Goal: Task Accomplishment & Management: Use online tool/utility

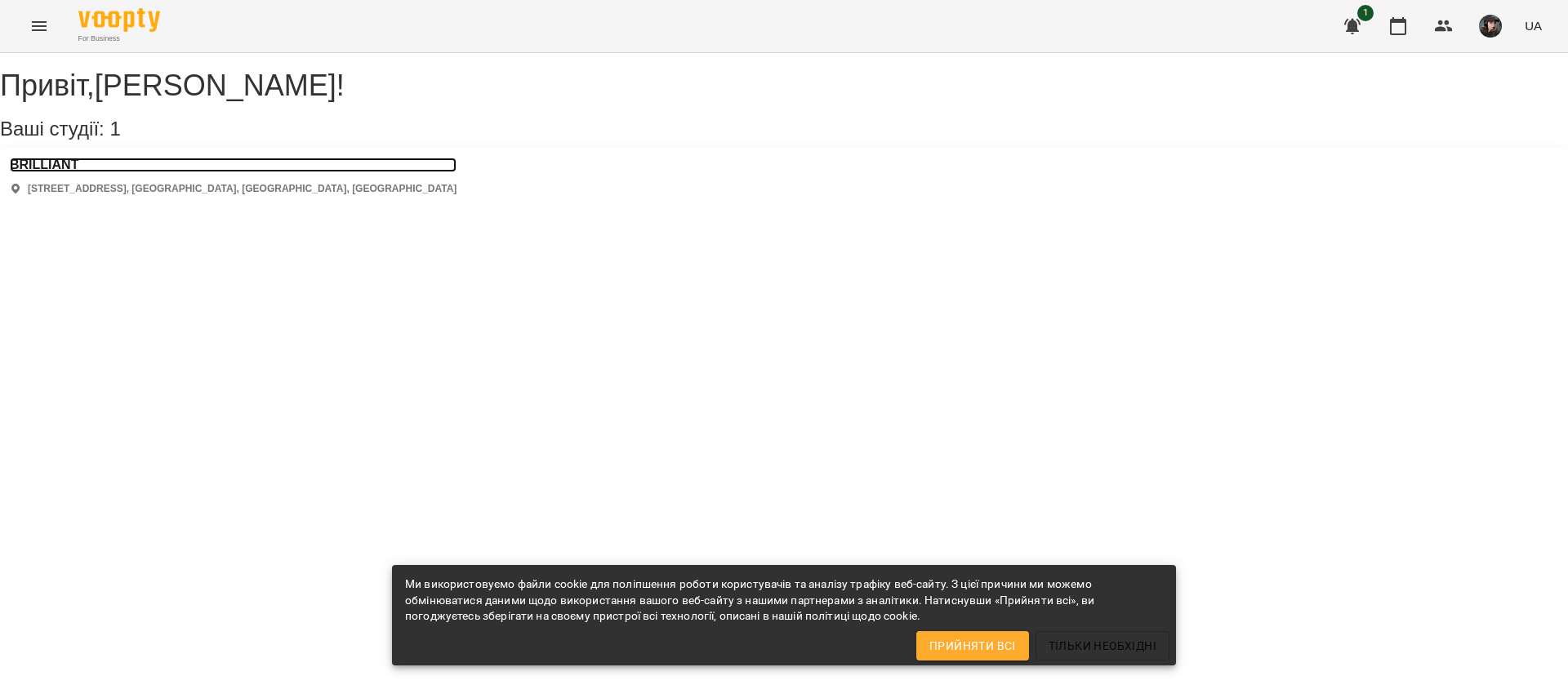
click at [60, 172] on h3 "BRILLIANT" at bounding box center [233, 165] width 446 height 14
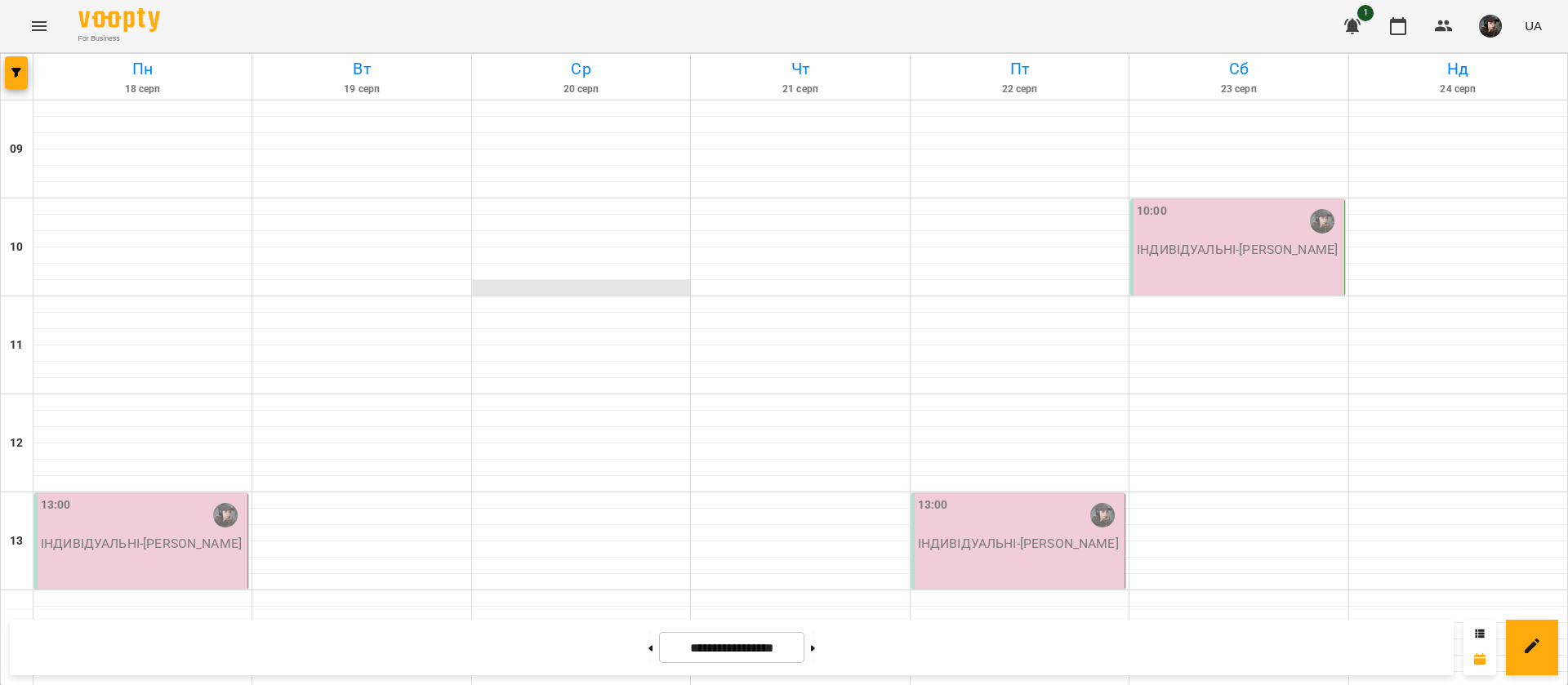
scroll to position [664, 0]
click at [648, 641] on button at bounding box center [650, 647] width 5 height 36
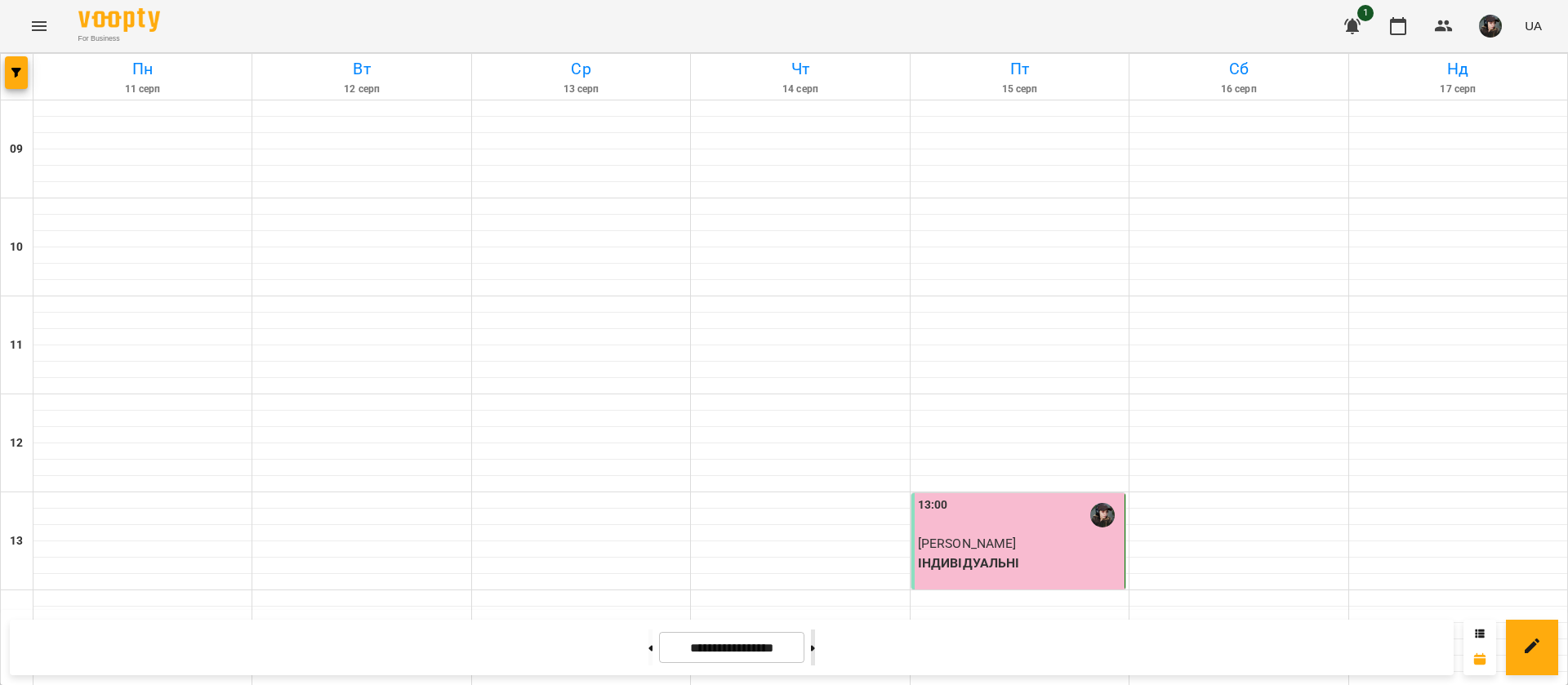
click at [815, 646] on button at bounding box center [812, 647] width 5 height 36
type input "**********"
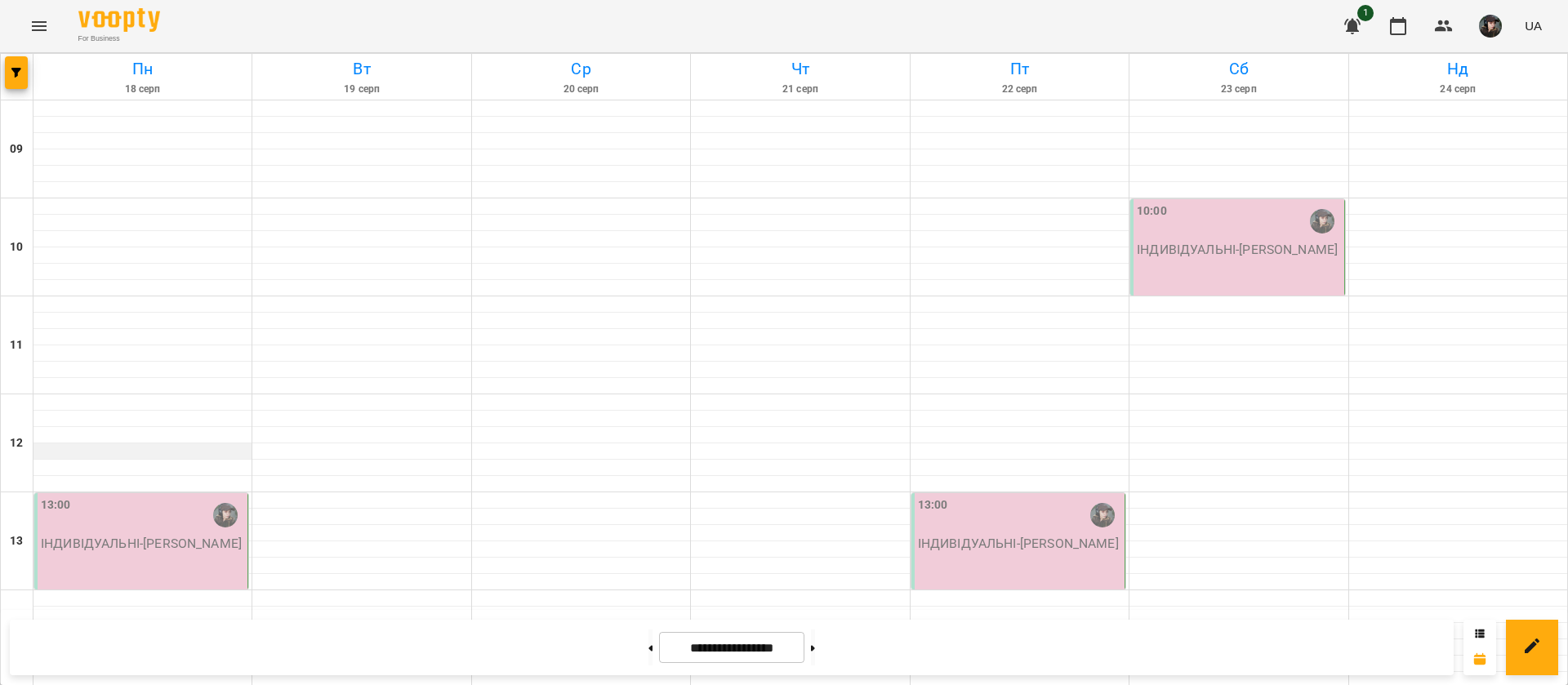
scroll to position [177, 0]
click at [102, 534] on p "ІНДИВІДУАЛЬНІ - [PERSON_NAME]" at bounding box center [142, 543] width 204 height 20
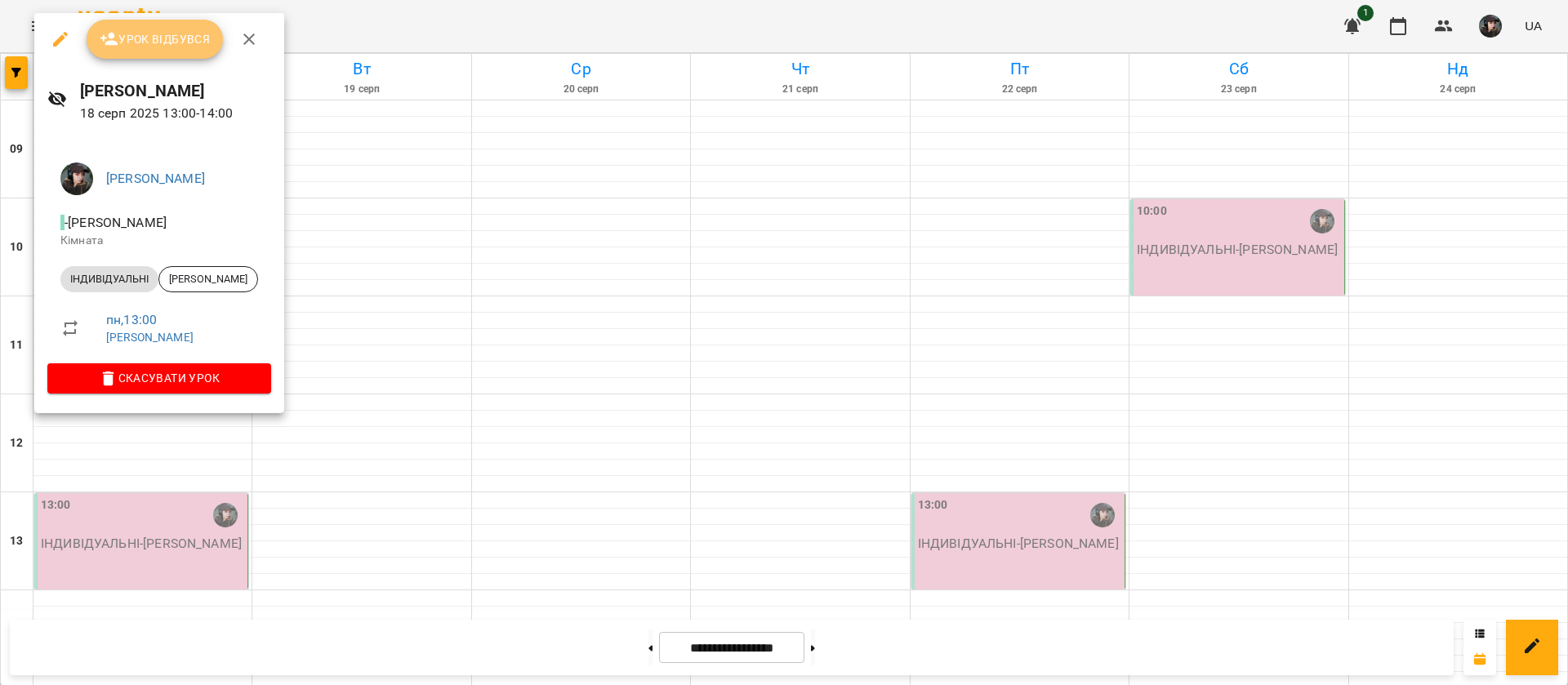
click at [175, 44] on span "Урок відбувся" at bounding box center [155, 40] width 111 height 20
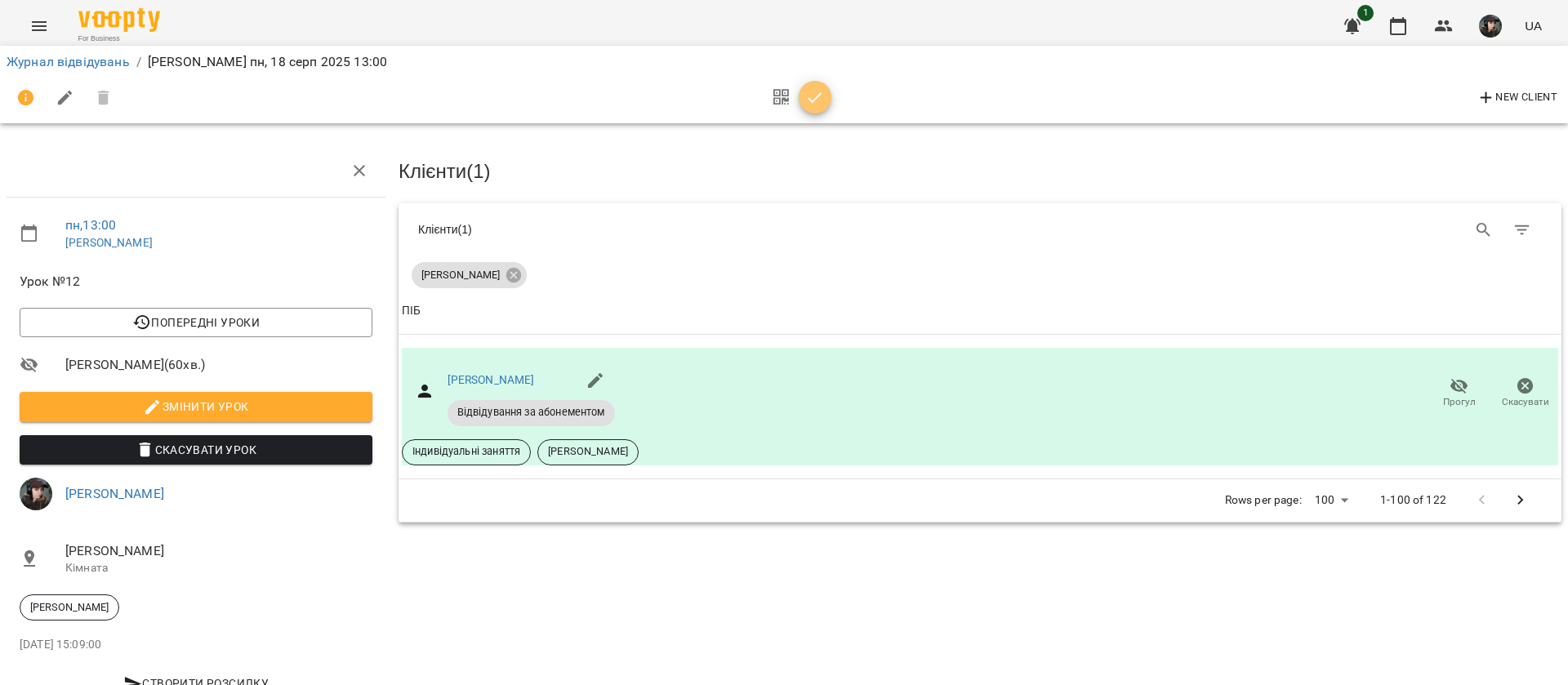
click at [822, 100] on icon "button" at bounding box center [815, 98] width 20 height 20
